Goal: Find specific page/section: Find specific page/section

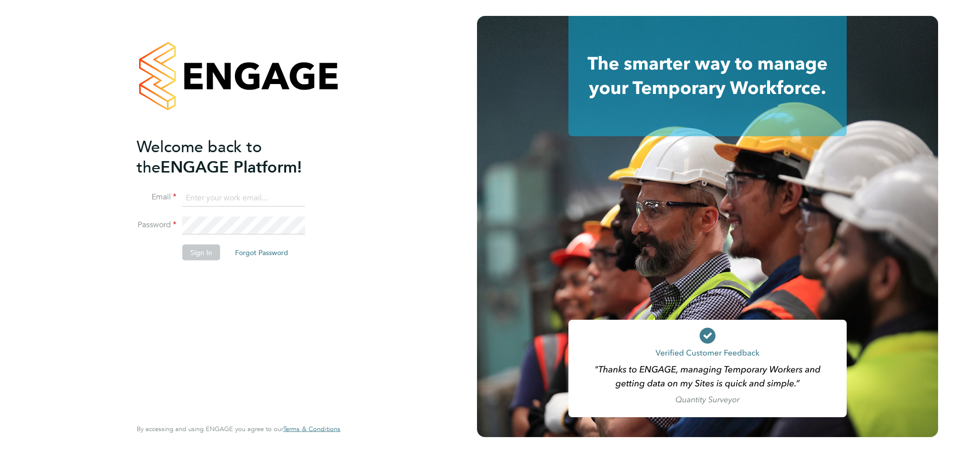
type input "seddon@psrsolutions.co.uk"
click at [198, 254] on button "Sign In" at bounding box center [201, 253] width 38 height 16
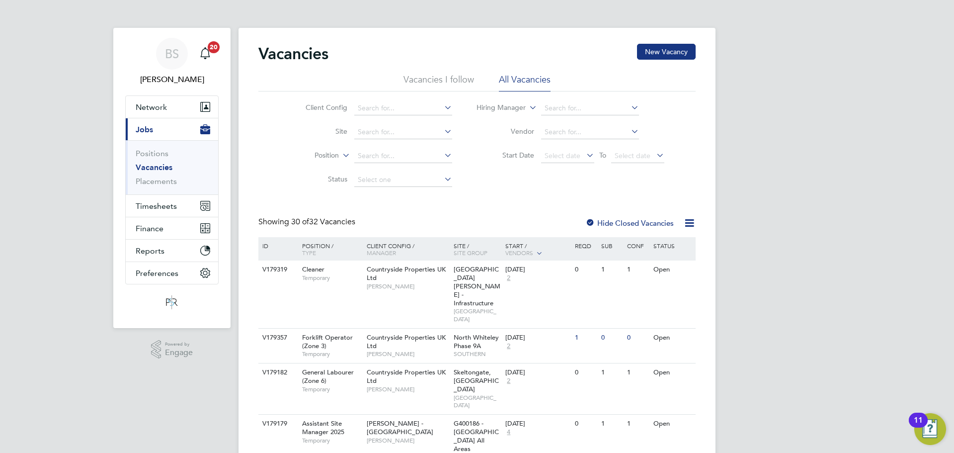
click at [167, 186] on li "Placements" at bounding box center [173, 181] width 75 height 10
click at [171, 180] on link "Placements" at bounding box center [156, 180] width 41 height 9
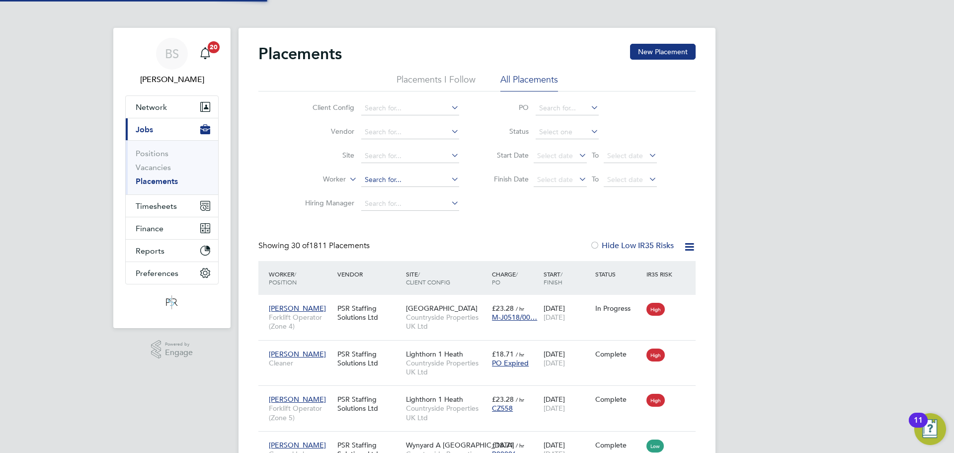
click at [369, 182] on input at bounding box center [410, 180] width 98 height 14
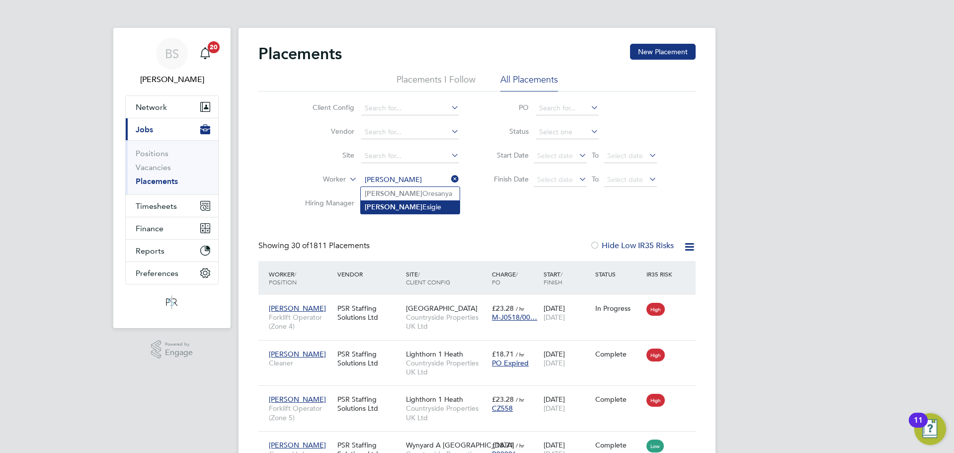
click at [427, 210] on li "[PERSON_NAME]" at bounding box center [410, 206] width 99 height 13
type input "[PERSON_NAME]"
